Goal: Entertainment & Leisure: Consume media (video, audio)

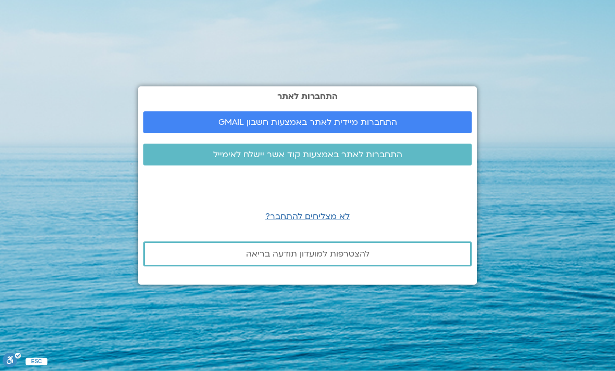
click at [424, 127] on span "התחברות מיידית לאתר באמצעות חשבון GMAIL" at bounding box center [307, 122] width 303 height 9
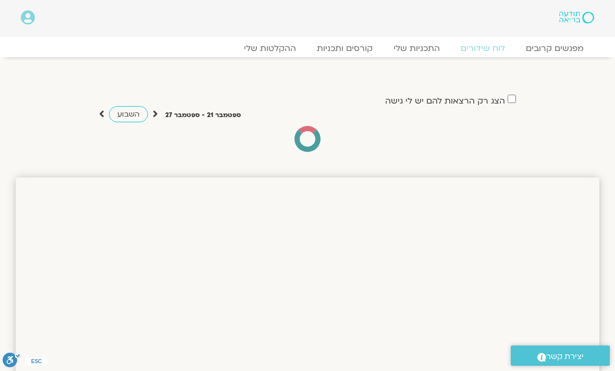
click at [279, 53] on link "ההקלטות שלי" at bounding box center [269, 48] width 73 height 10
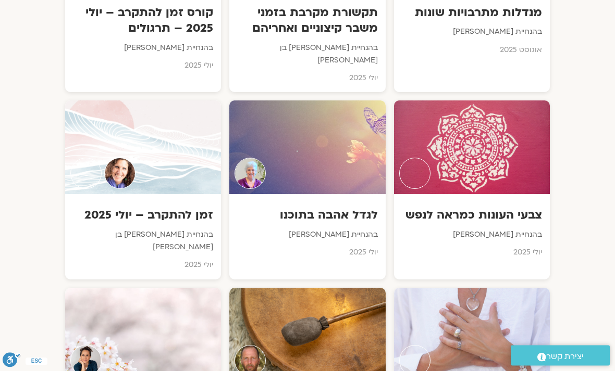
scroll to position [1767, 0]
click at [163, 194] on div "זמן להתקרב – יולי 2025 בהנחיית שאנייה כהן בן חיים וערן טייכר יולי 2025" at bounding box center [143, 236] width 156 height 85
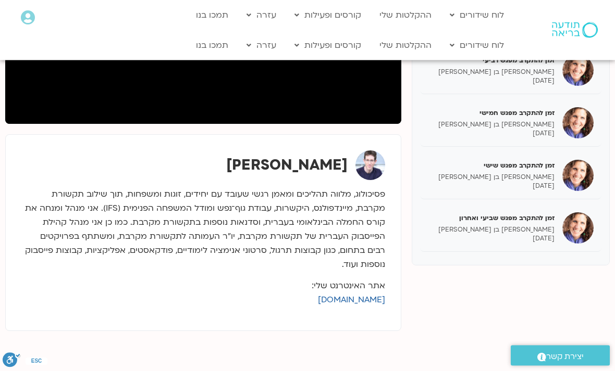
scroll to position [266, 0]
click at [541, 220] on h5 "זמן להתקרב מפגש שביעי ואחרון" at bounding box center [491, 218] width 127 height 9
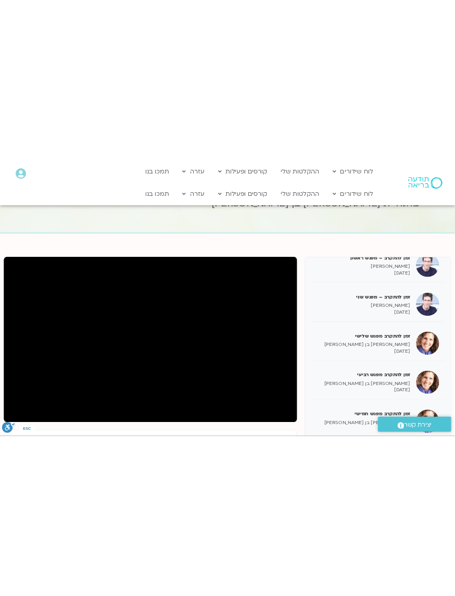
scroll to position [0, -27]
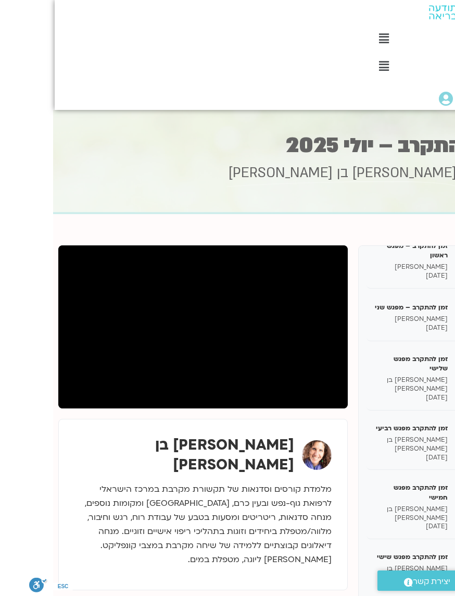
click at [438, 371] on div ".st0{fill:#FFFFFF;} יצירת קשר" at bounding box center [400, 580] width 109 height 31
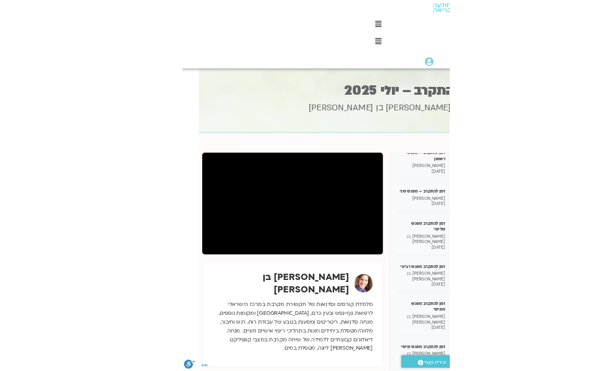
scroll to position [0, 0]
